Goal: Task Accomplishment & Management: Use online tool/utility

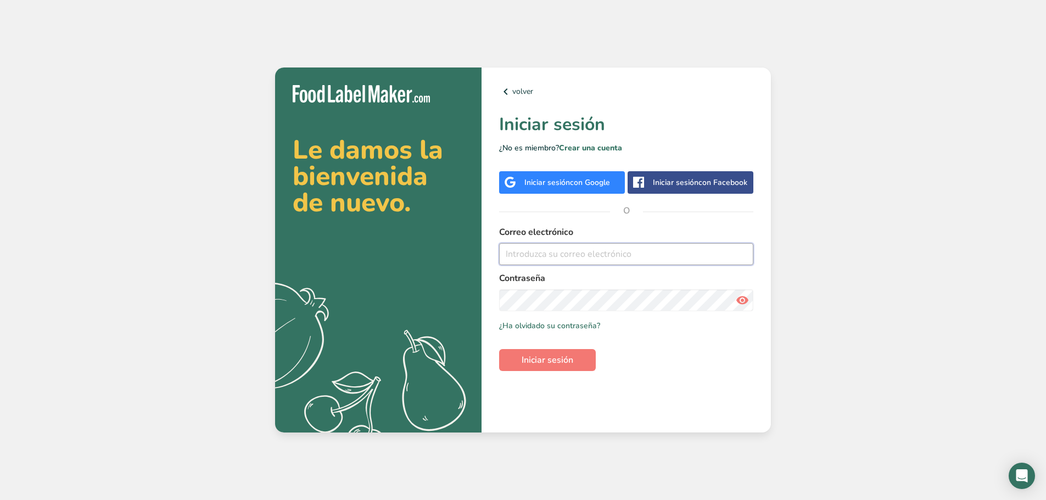
click at [554, 254] on input "email" at bounding box center [626, 254] width 254 height 22
type input "[EMAIL_ADDRESS][DOMAIN_NAME]"
click at [499, 349] on button "Iniciar sesión" at bounding box center [547, 360] width 97 height 22
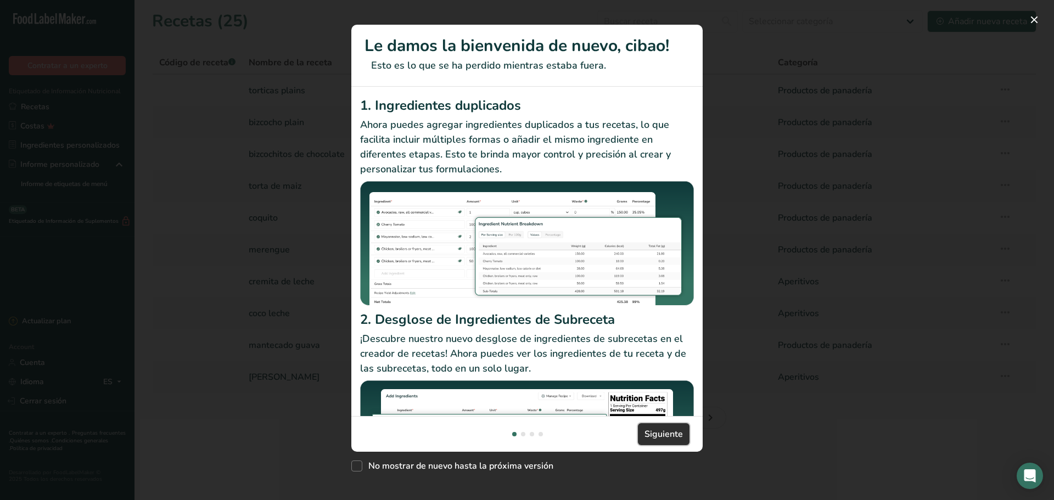
click at [674, 435] on span "Siguiente" at bounding box center [663, 434] width 38 height 13
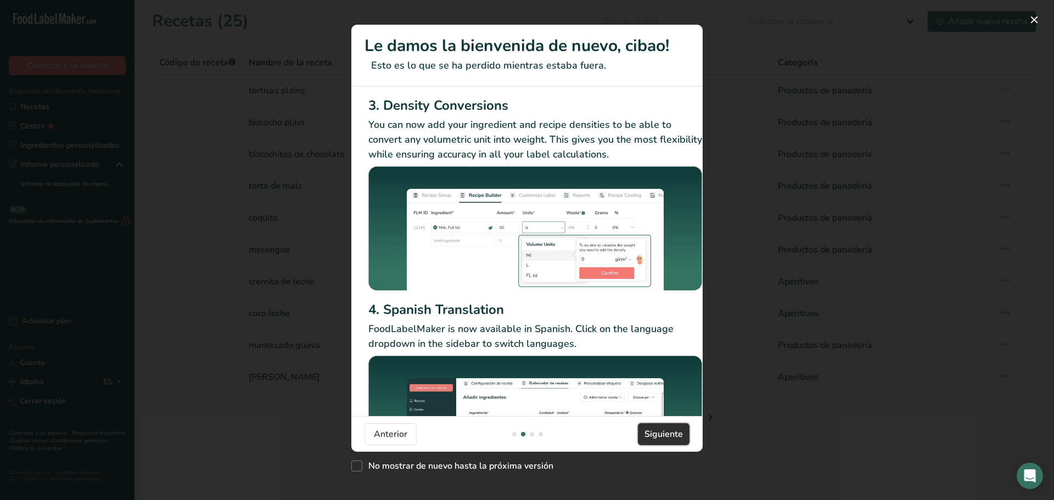
click at [674, 435] on span "Siguiente" at bounding box center [663, 434] width 38 height 13
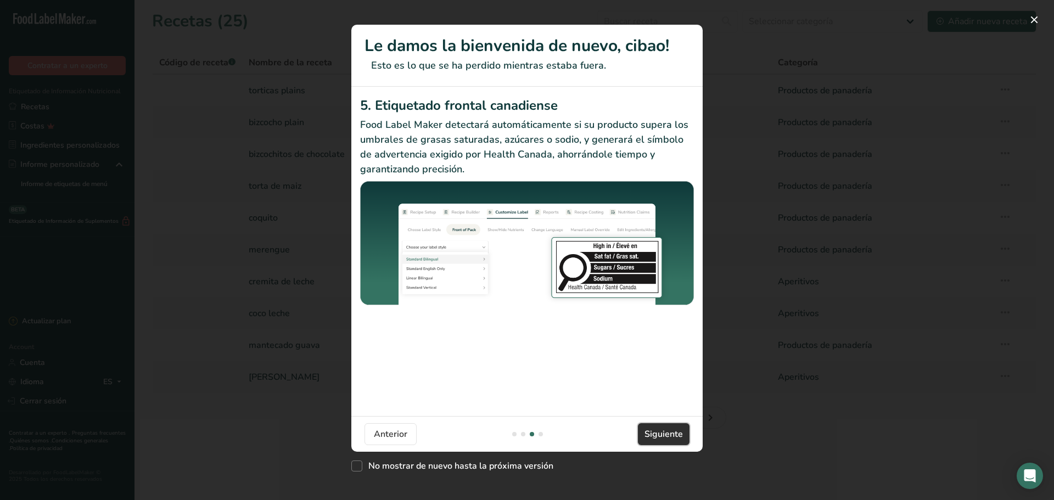
click at [673, 436] on span "Siguiente" at bounding box center [663, 434] width 38 height 13
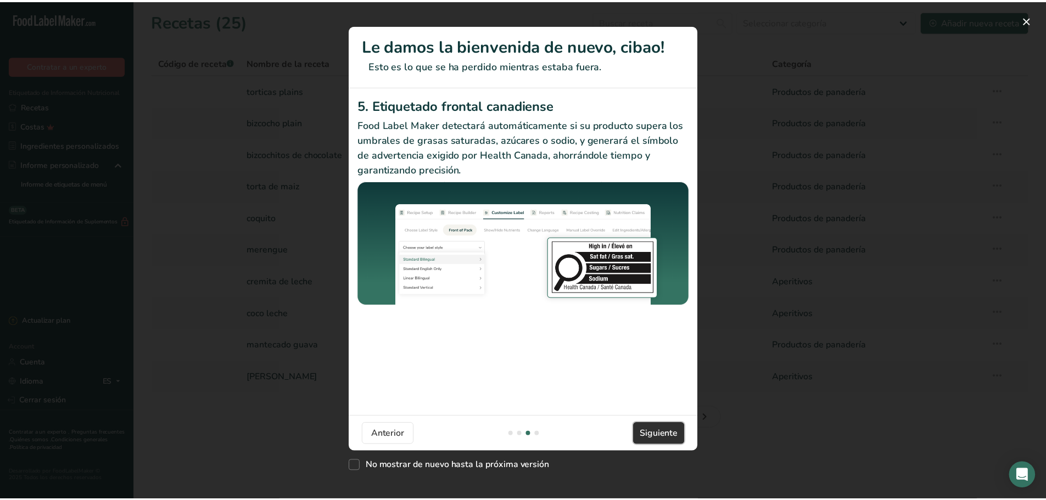
scroll to position [0, 1046]
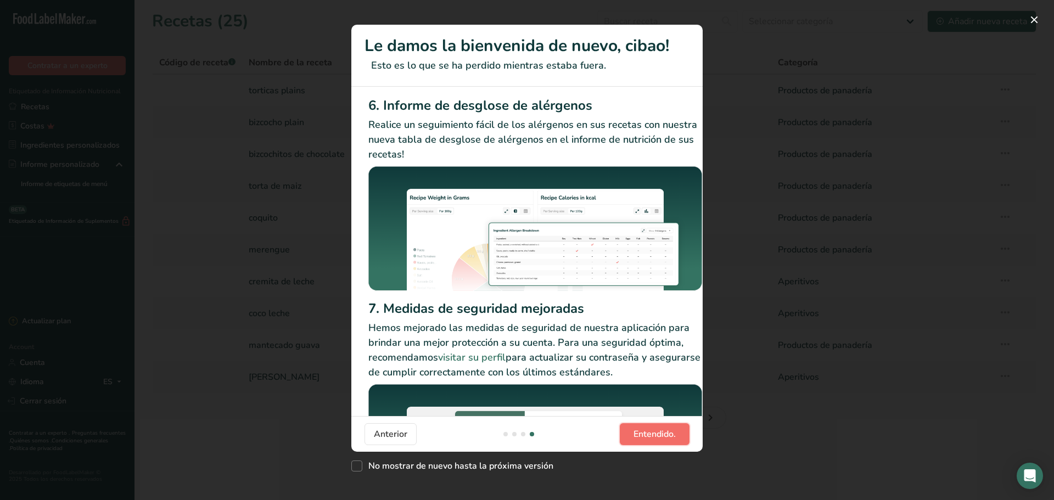
click at [673, 436] on span "Entendido." at bounding box center [654, 434] width 42 height 13
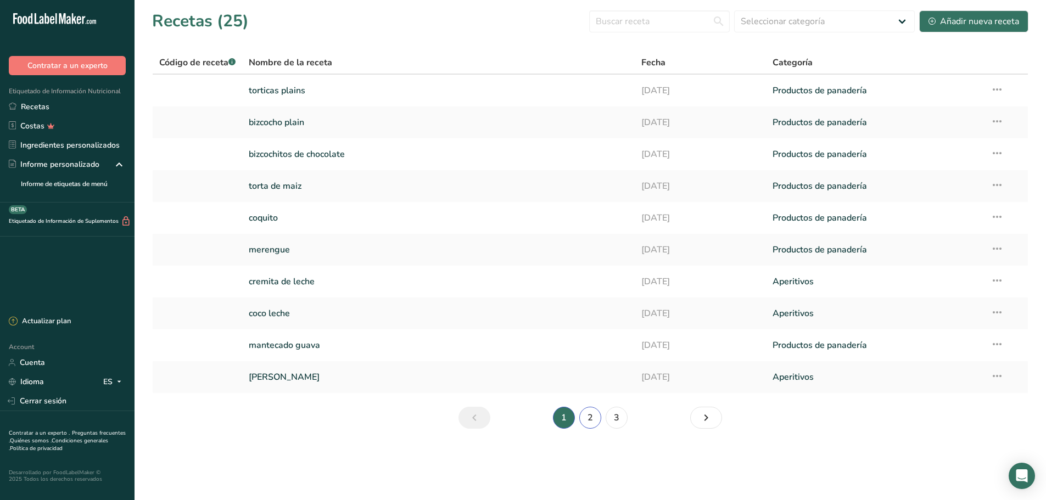
click at [594, 422] on link "2" at bounding box center [590, 418] width 22 height 22
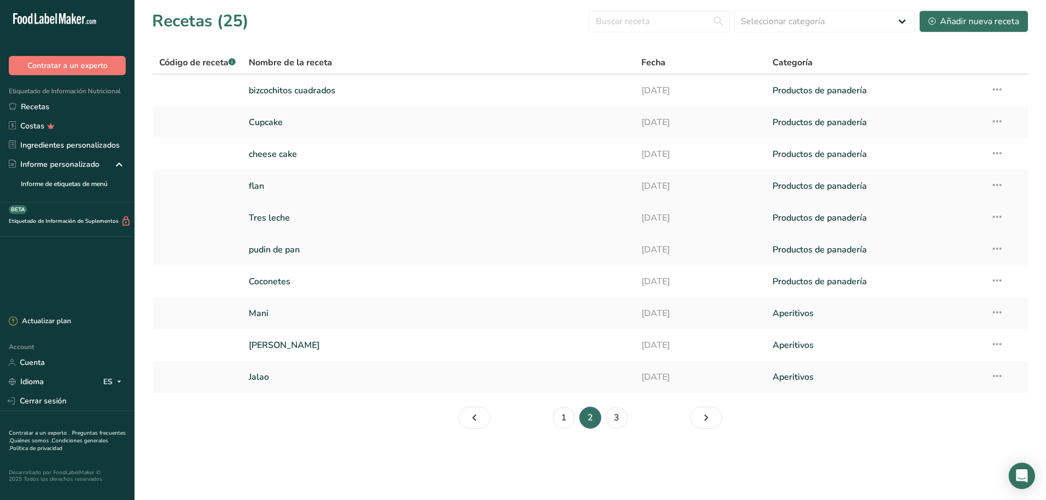
click at [810, 222] on link "Productos de panadería" at bounding box center [874, 217] width 205 height 23
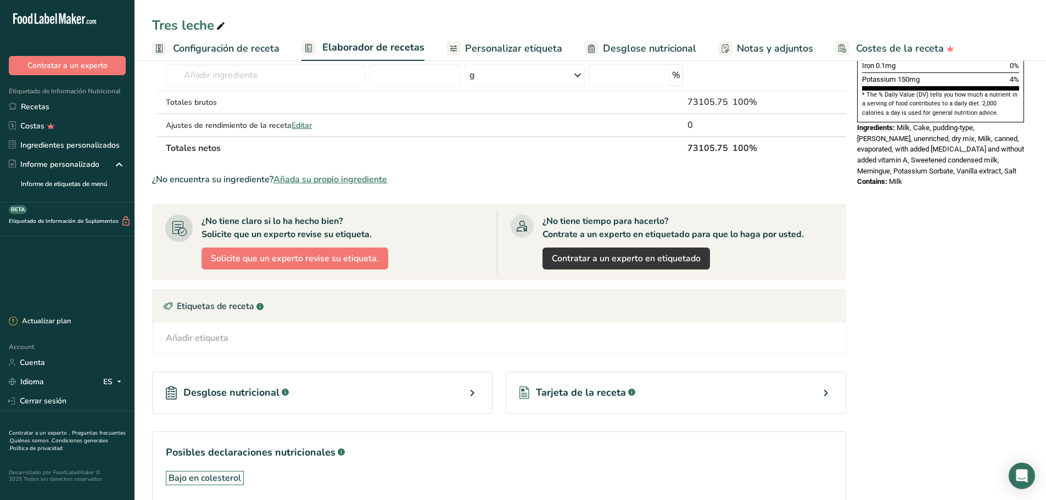
scroll to position [389, 0]
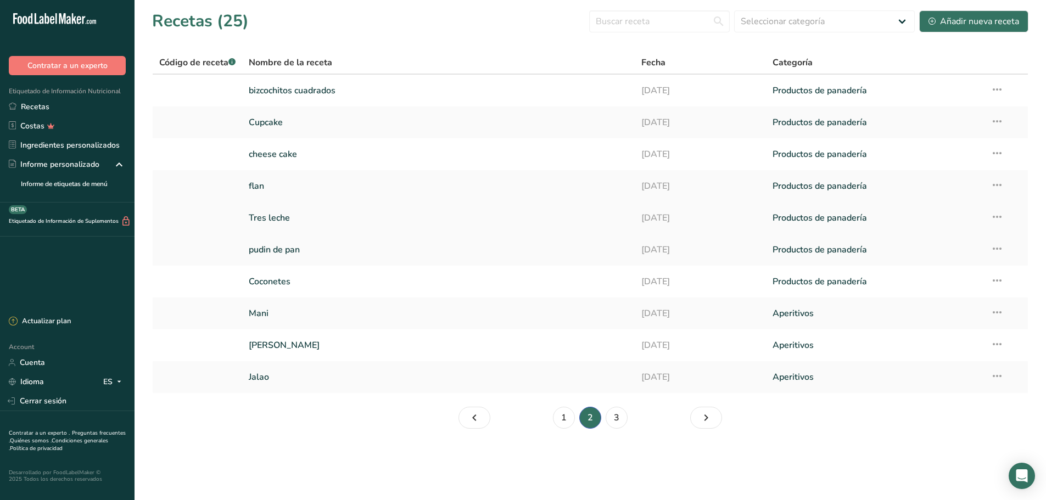
click at [785, 215] on link "Productos de panadería" at bounding box center [874, 217] width 205 height 23
